Goal: Information Seeking & Learning: Find specific fact

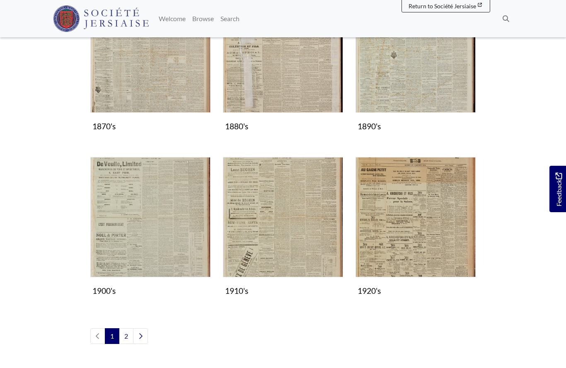
scroll to position [607, 0]
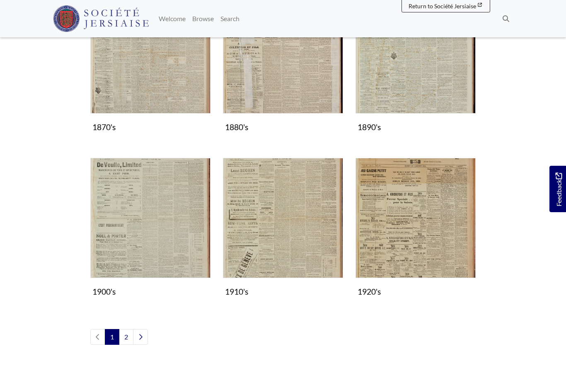
click at [411, 79] on img "Subcollection" at bounding box center [415, 53] width 120 height 120
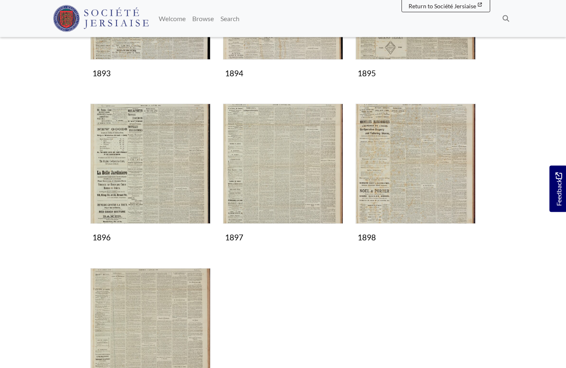
scroll to position [402, 0]
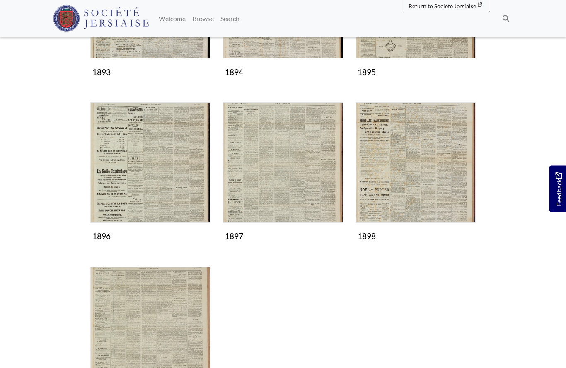
click at [150, 350] on img "Subcollection" at bounding box center [150, 327] width 120 height 120
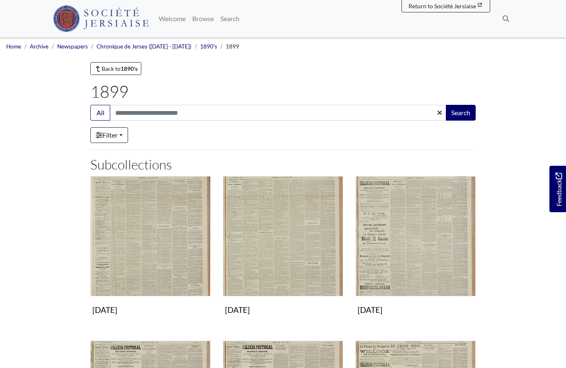
click at [280, 242] on img "Subcollection" at bounding box center [283, 236] width 120 height 120
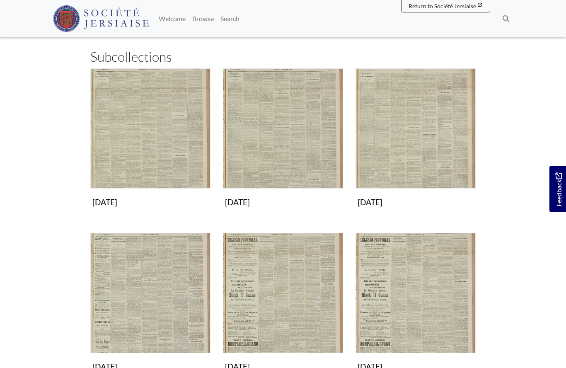
scroll to position [111, 0]
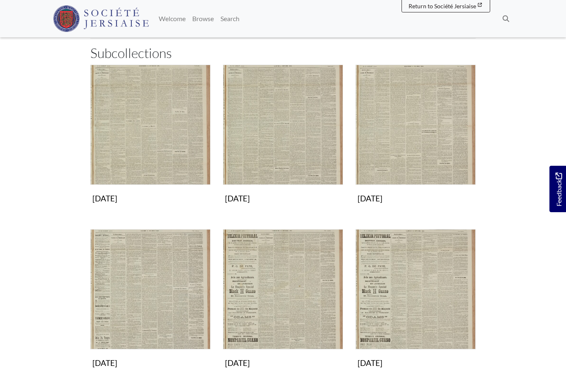
click at [148, 312] on img "Subcollection" at bounding box center [150, 289] width 120 height 120
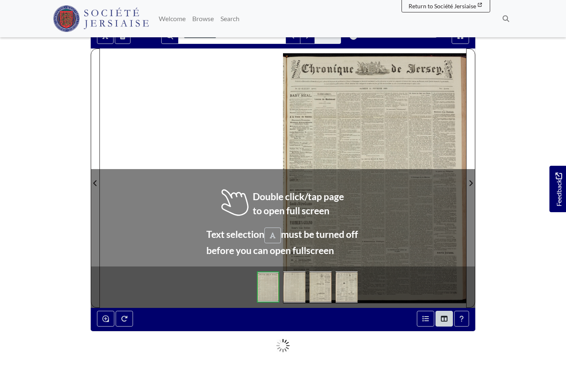
scroll to position [80, 0]
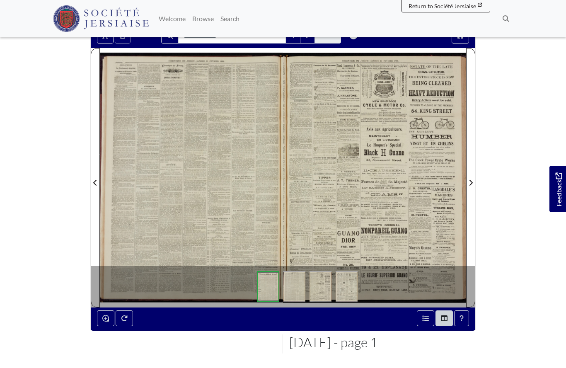
scroll to position [116, 0]
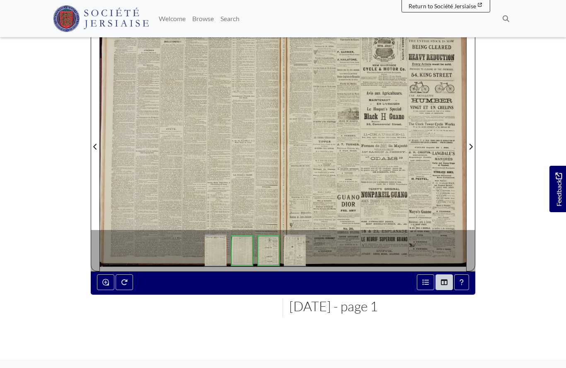
click at [223, 153] on div at bounding box center [191, 141] width 183 height 259
